Goal: Information Seeking & Learning: Learn about a topic

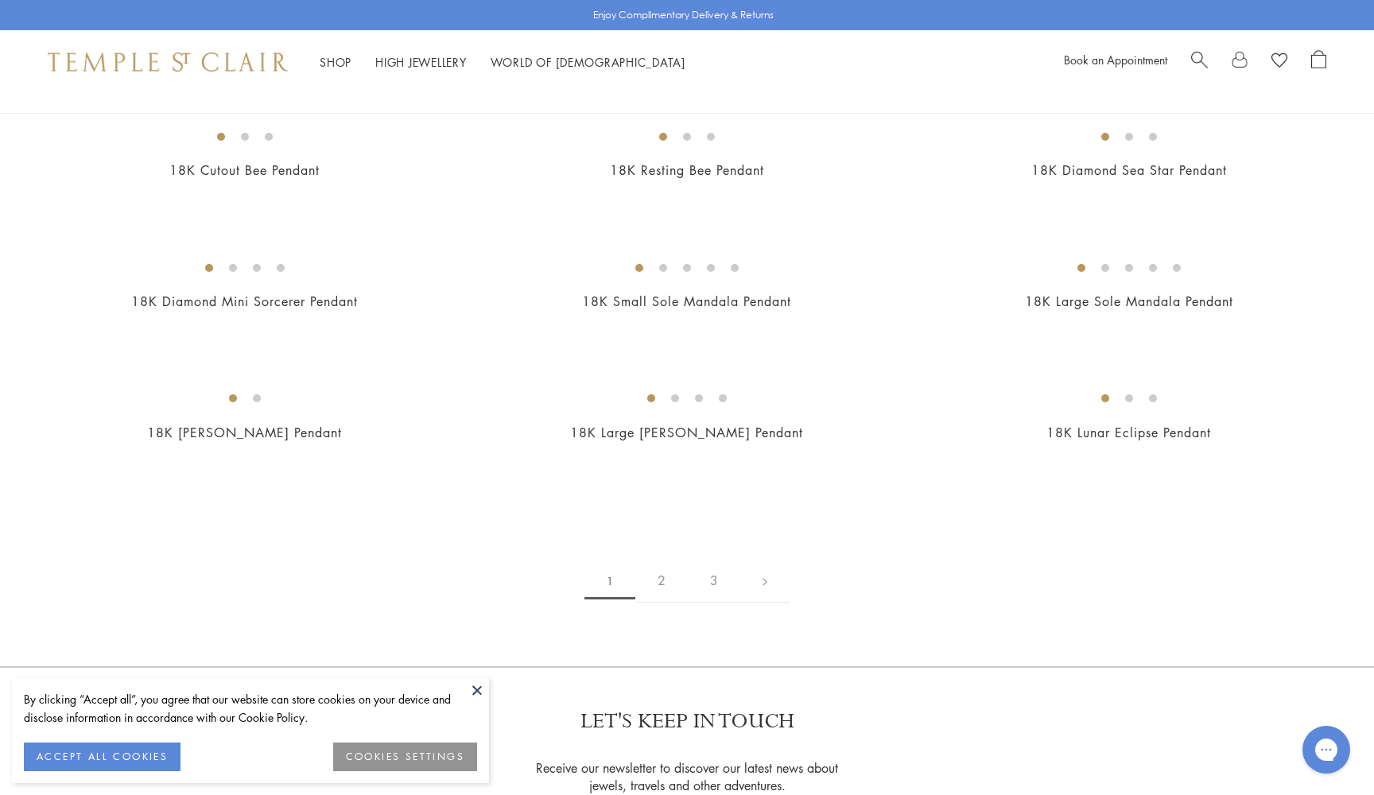
scroll to position [2677, 0]
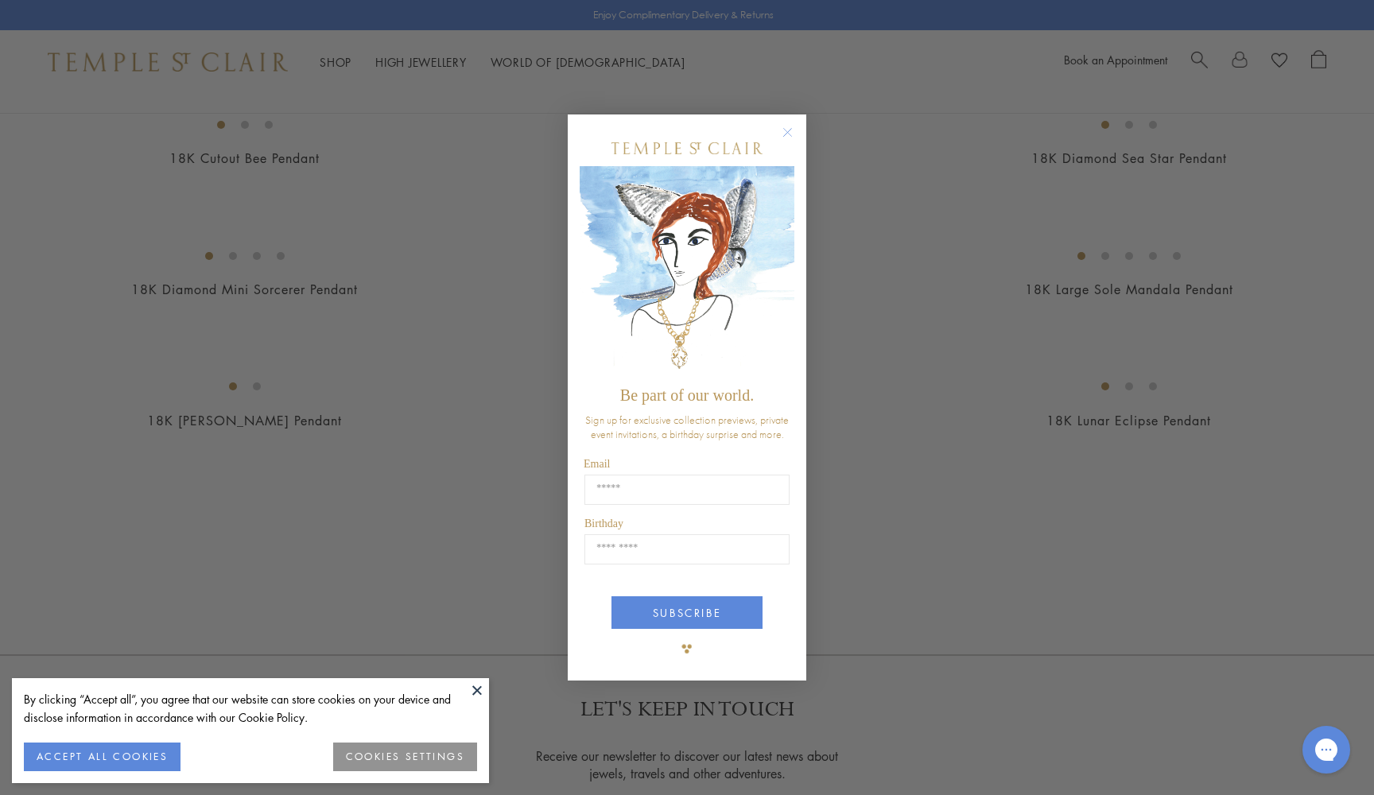
click at [791, 127] on circle "Close dialog" at bounding box center [787, 132] width 19 height 19
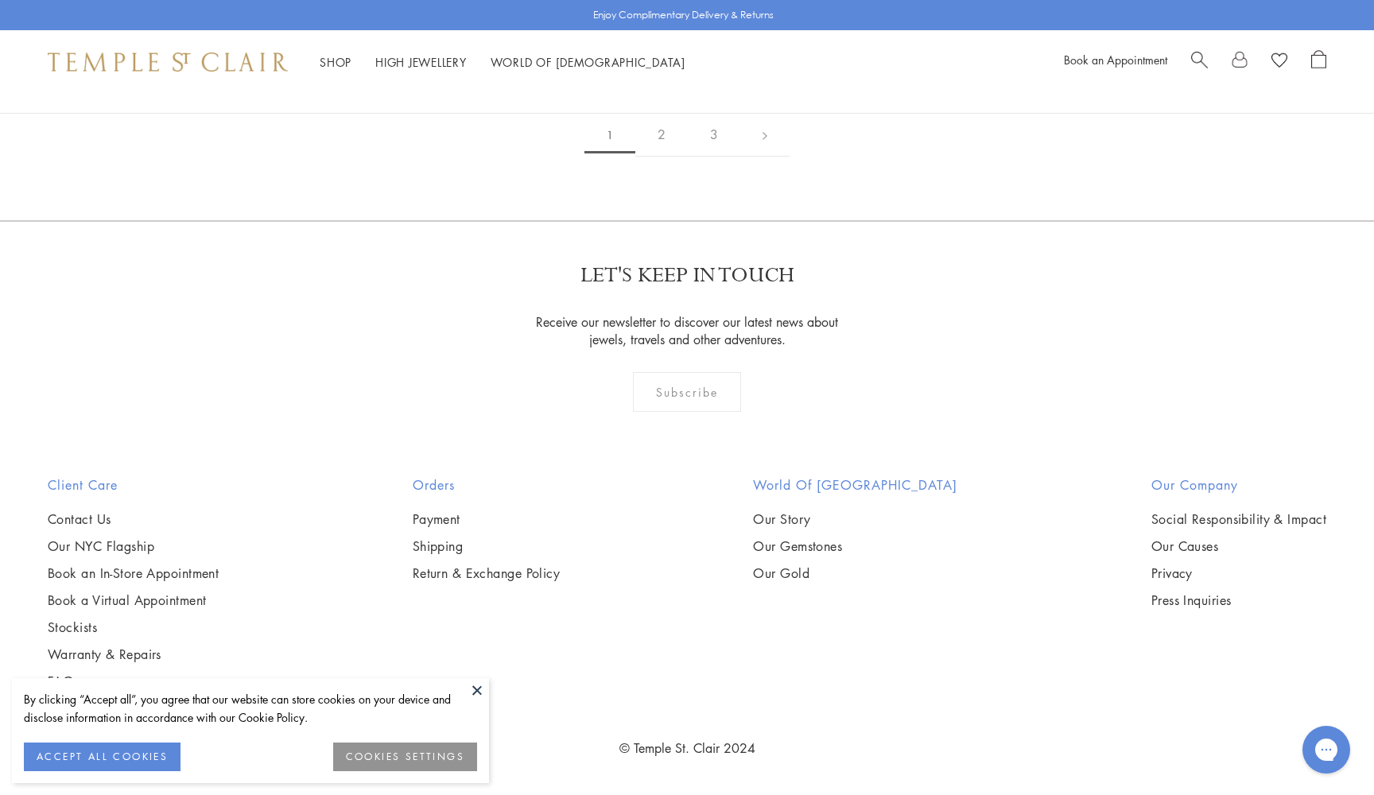
scroll to position [4658, 0]
click at [0, 0] on img at bounding box center [0, 0] width 0 height 0
click at [664, 157] on link "2" at bounding box center [661, 135] width 52 height 44
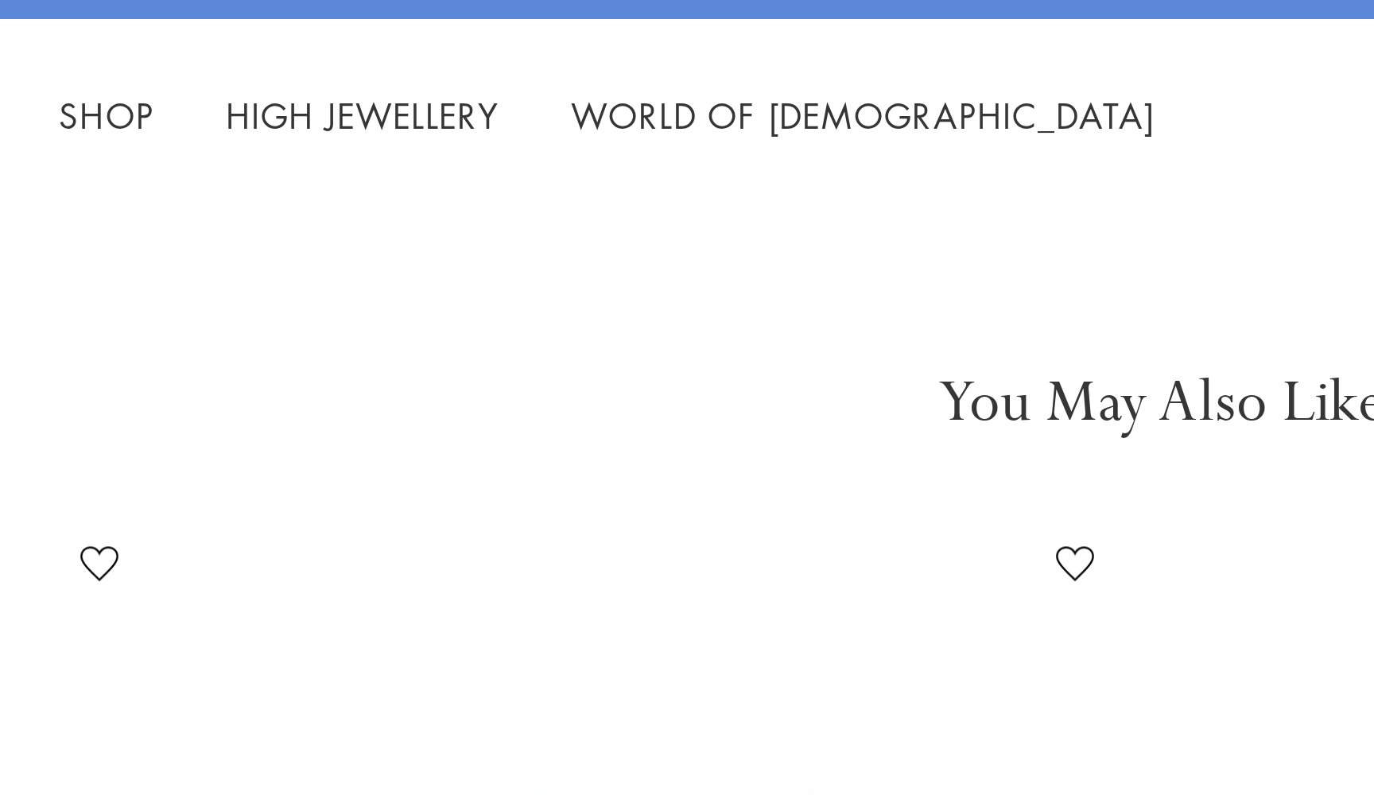
scroll to position [606, 0]
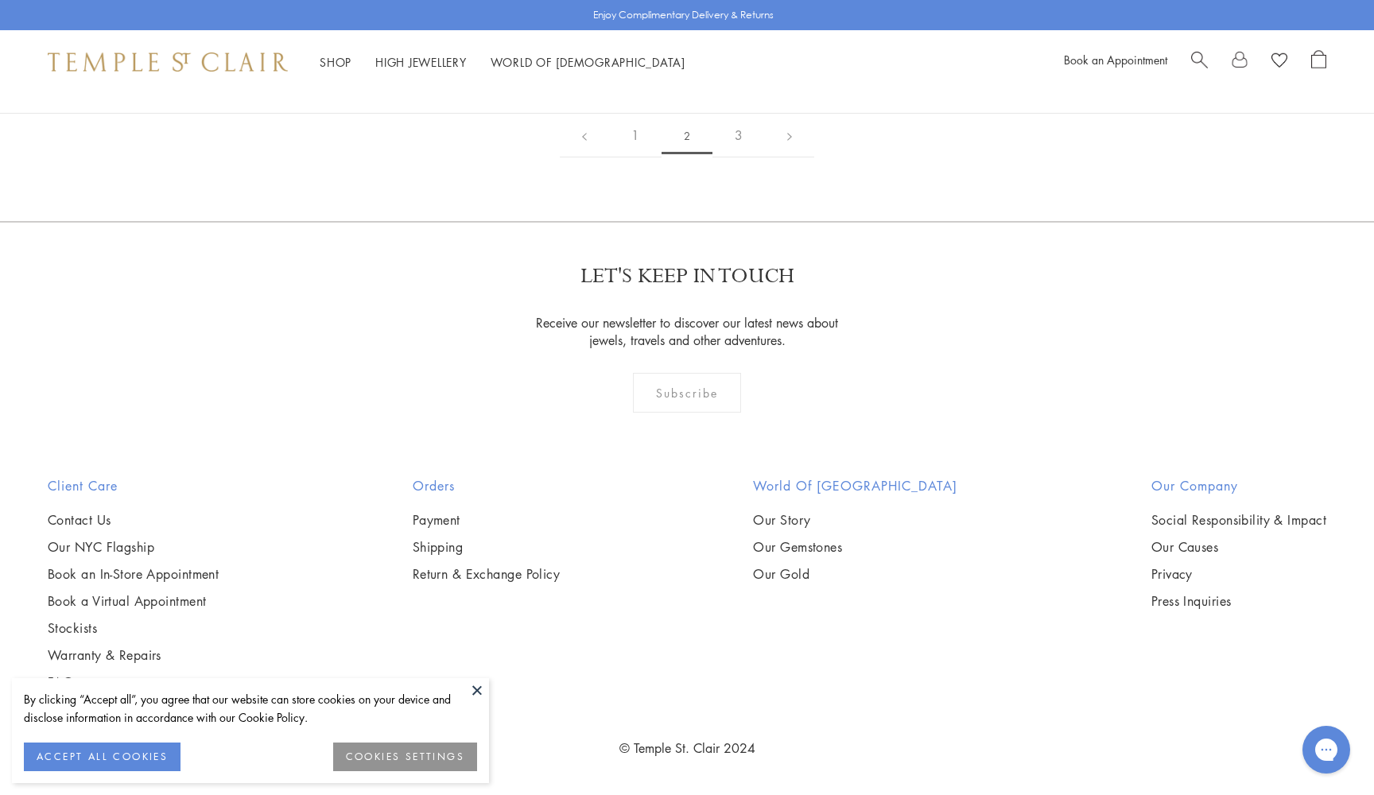
scroll to position [4332, 0]
click at [0, 0] on img at bounding box center [0, 0] width 0 height 0
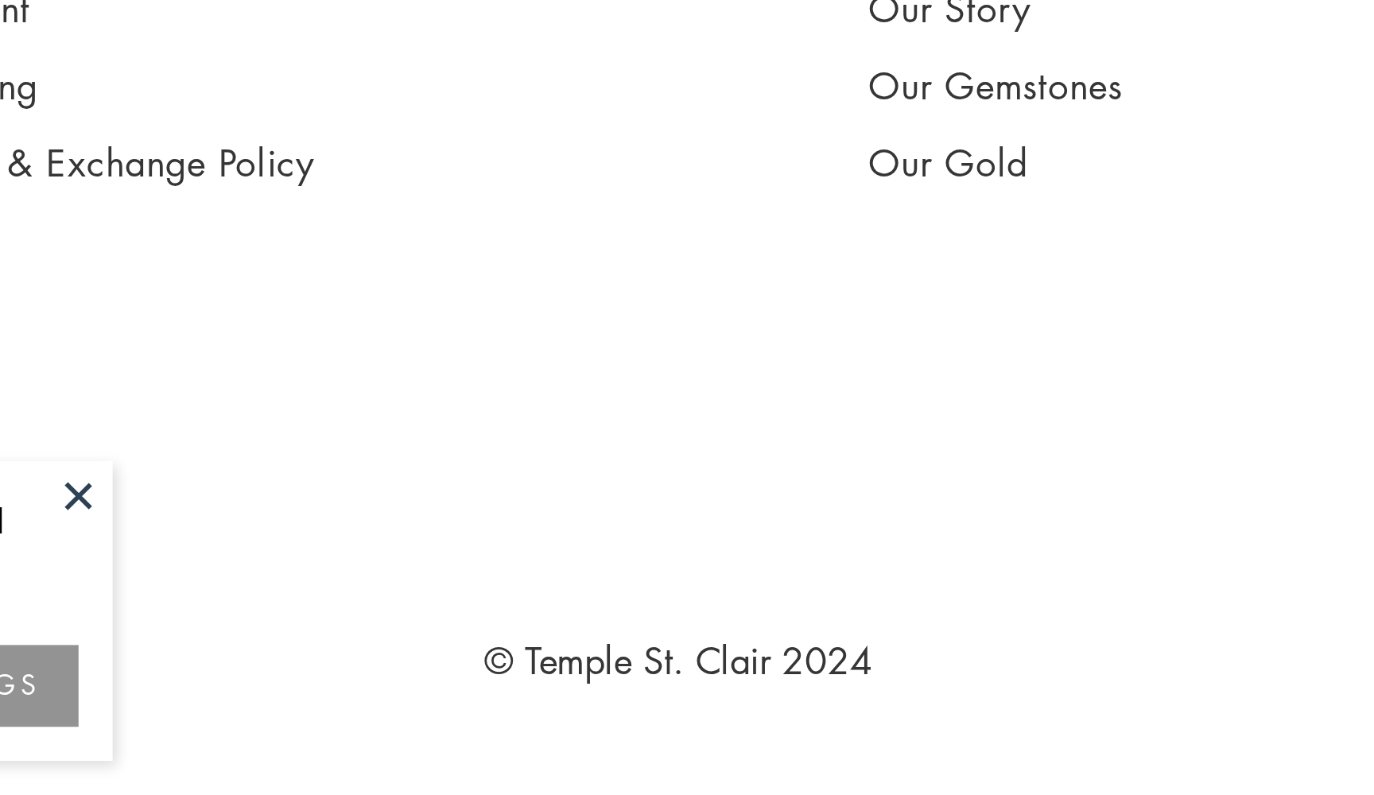
scroll to position [8472, 0]
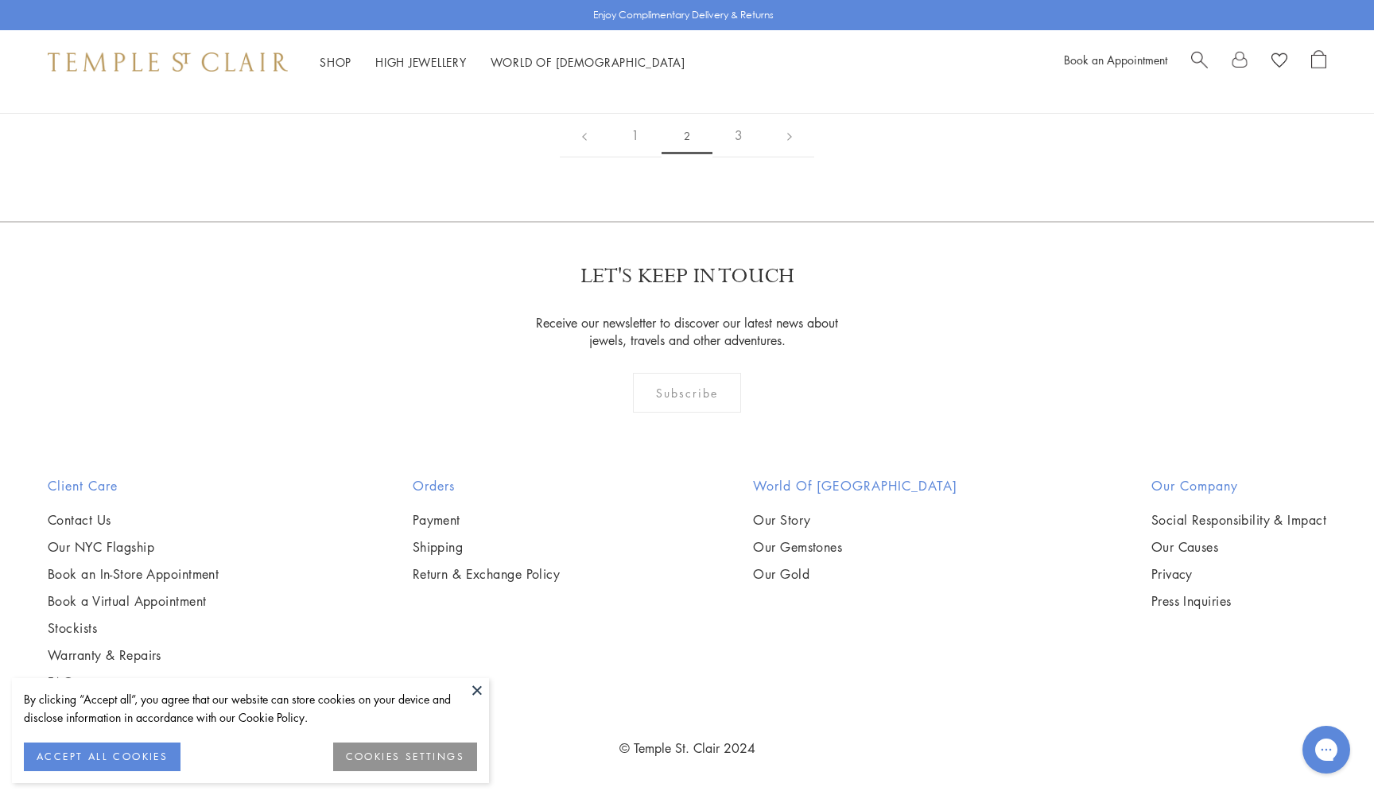
click at [0, 0] on img at bounding box center [0, 0] width 0 height 0
click at [739, 157] on link "3" at bounding box center [738, 136] width 52 height 44
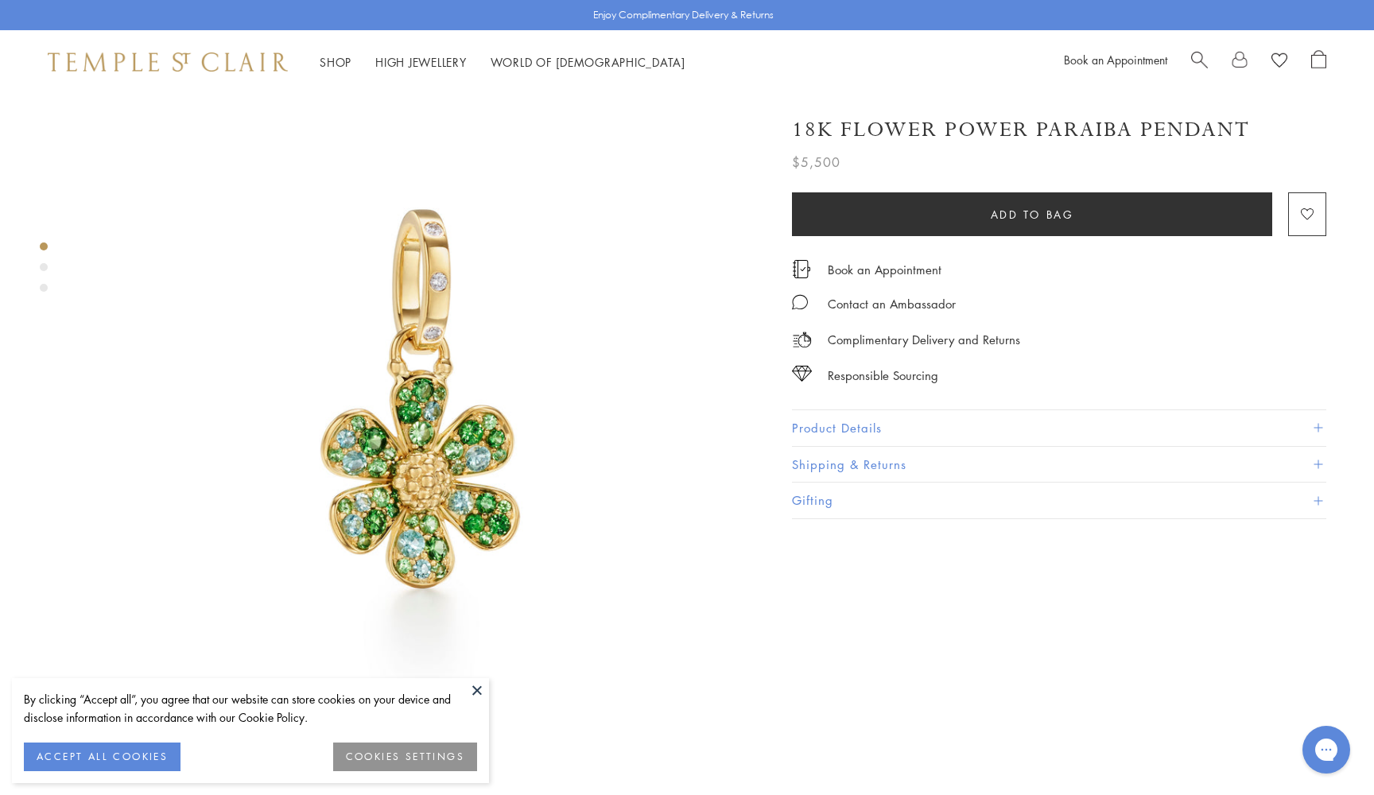
click at [406, 753] on button "COOKIES SETTINGS" at bounding box center [405, 757] width 144 height 29
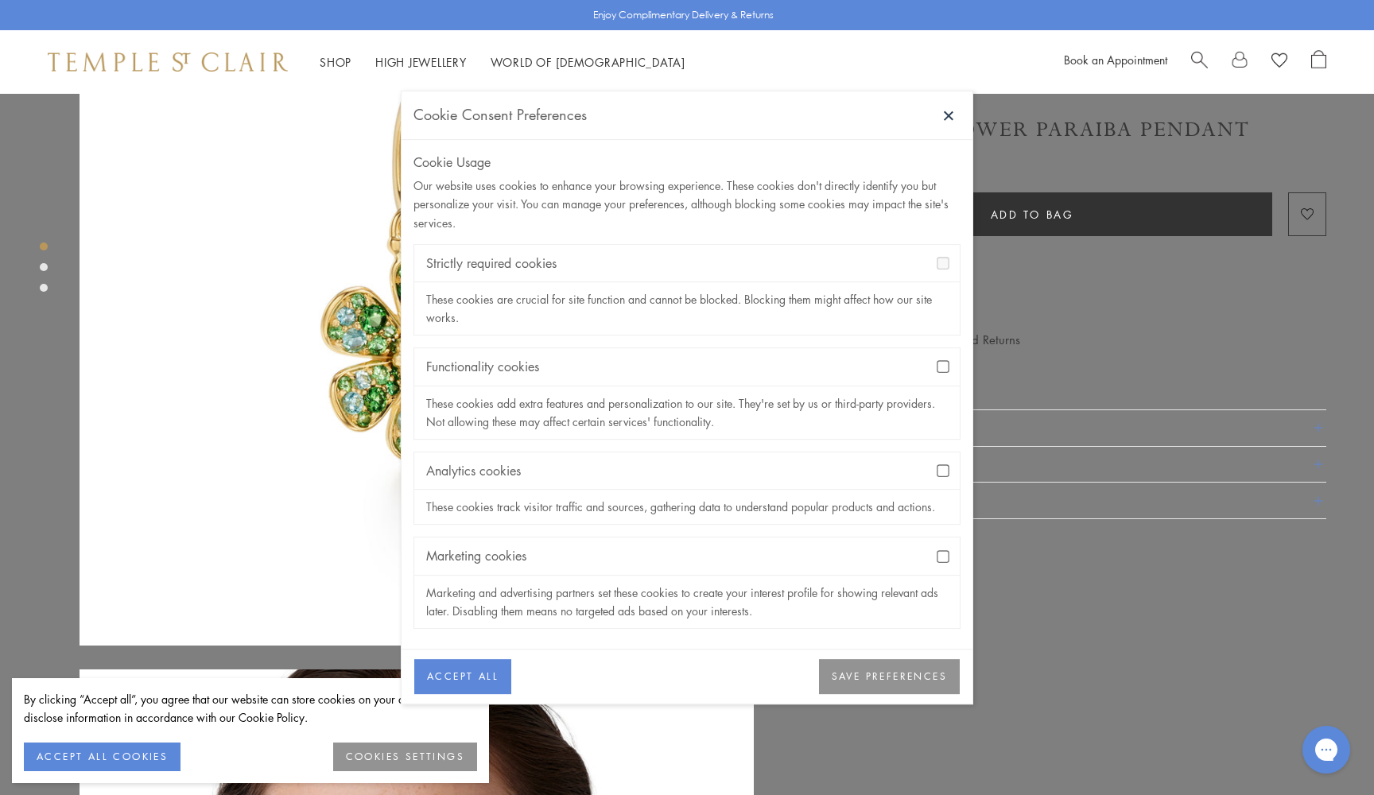
scroll to position [100, 0]
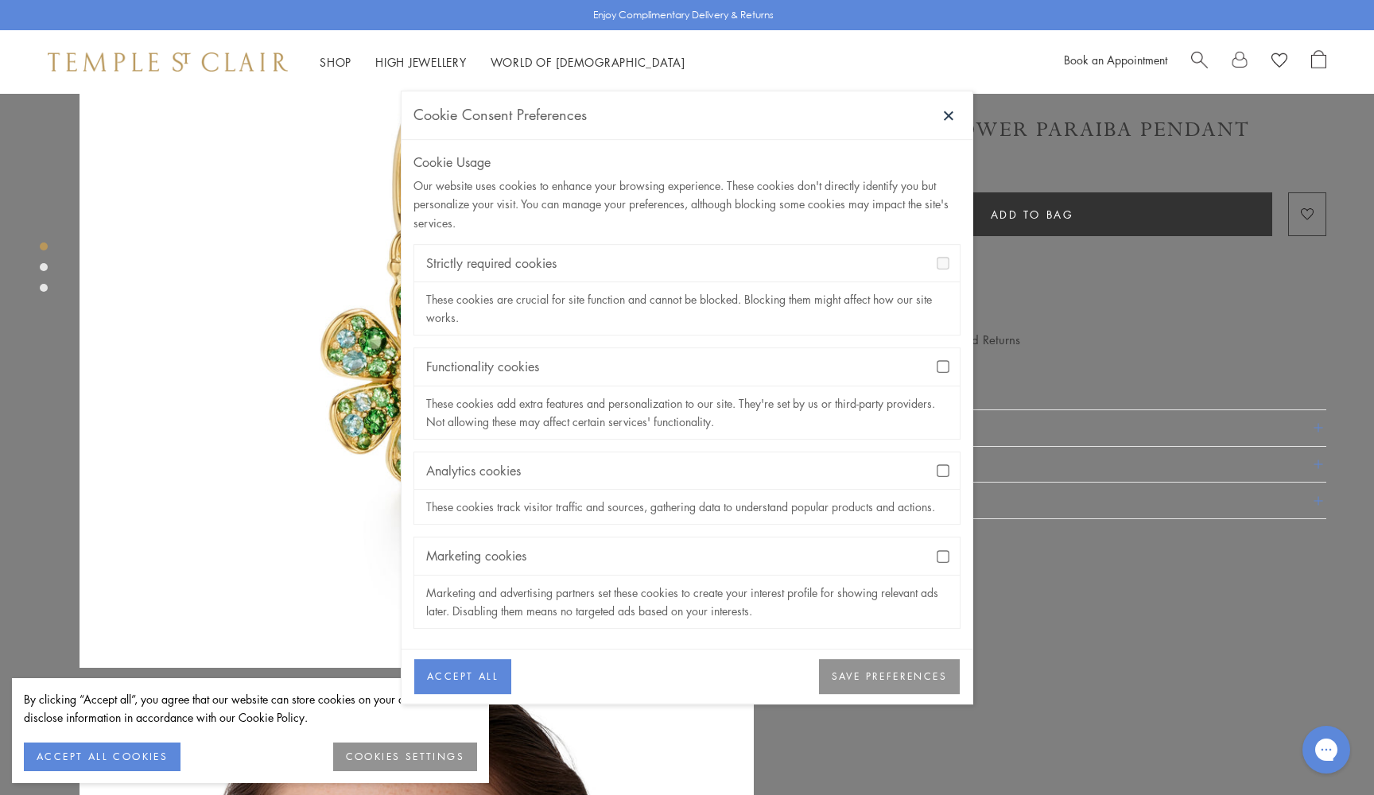
click at [898, 675] on button "SAVE PREFERENCES" at bounding box center [889, 676] width 141 height 35
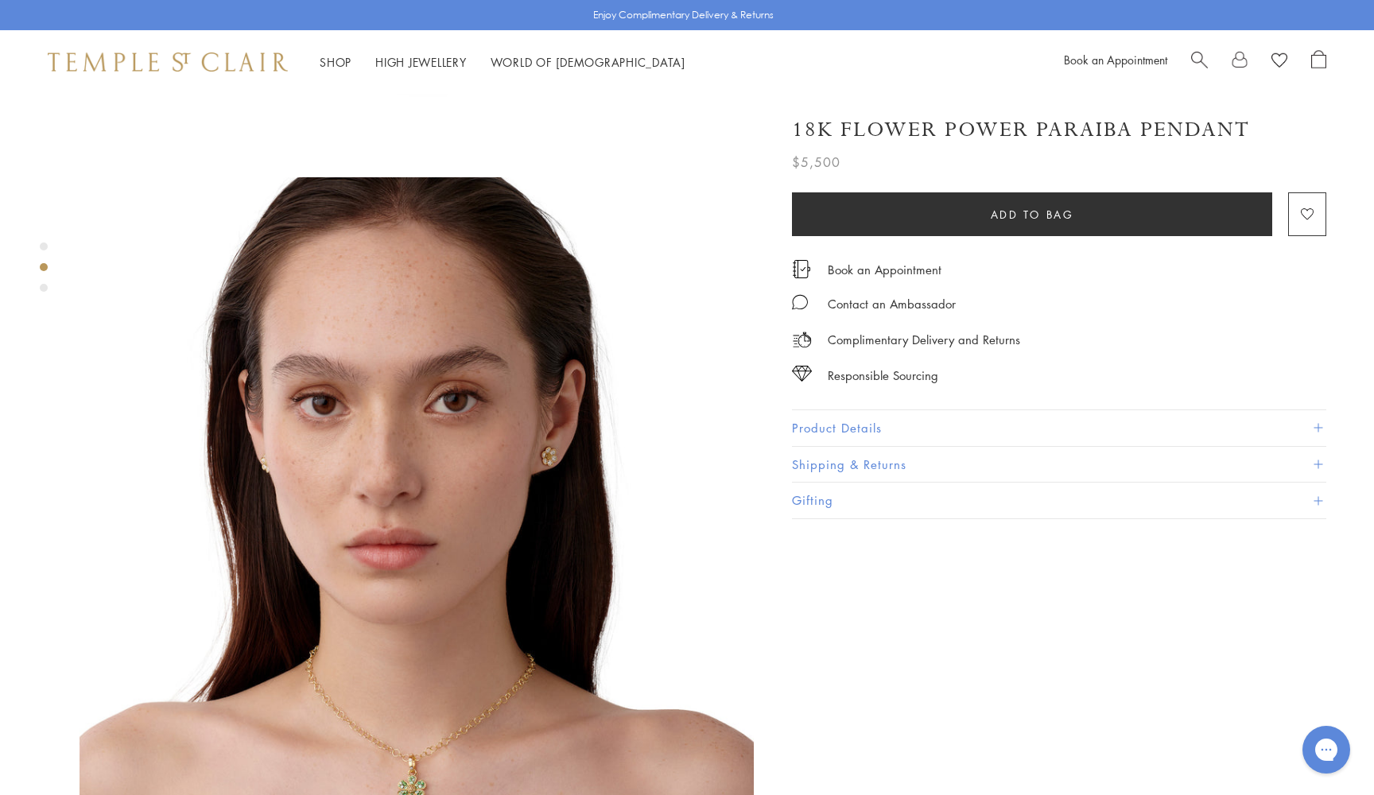
scroll to position [611, 0]
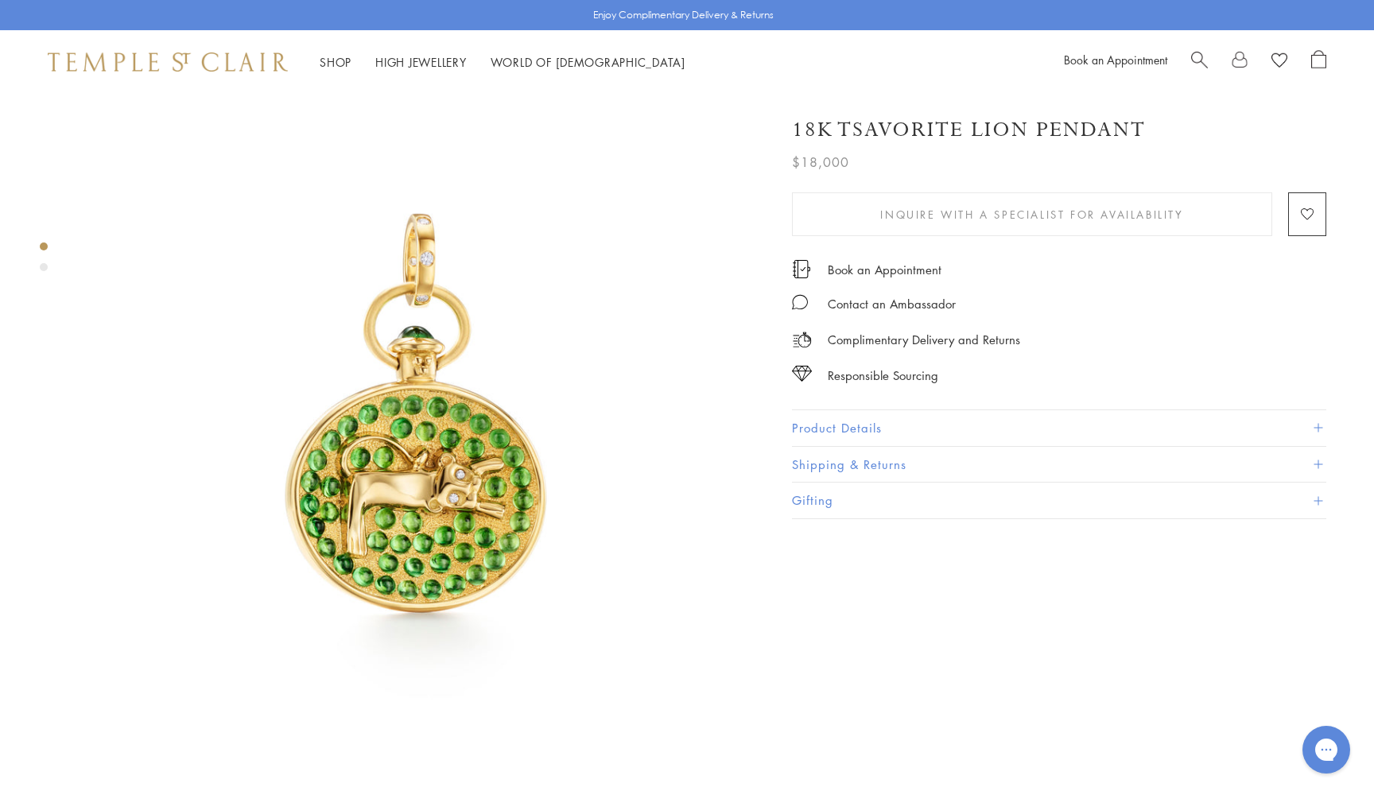
click at [883, 421] on button "Product Details" at bounding box center [1059, 428] width 534 height 36
